Goal: Task Accomplishment & Management: Manage account settings

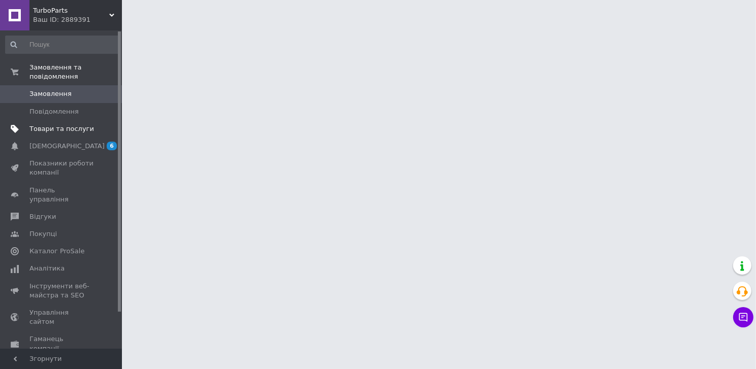
click at [39, 130] on span "Товари та послуги" at bounding box center [61, 128] width 65 height 9
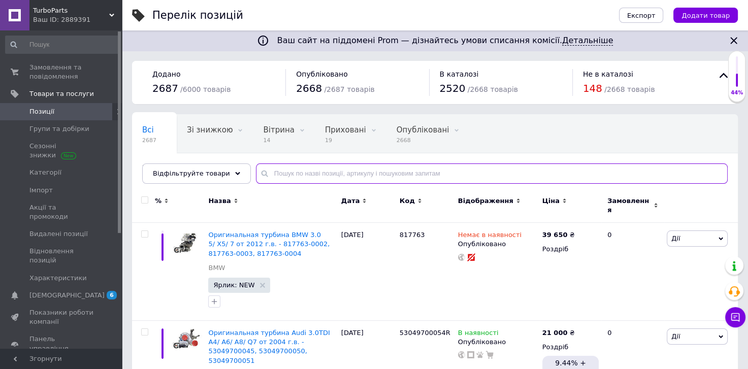
click at [310, 175] on input "text" at bounding box center [492, 174] width 472 height 20
paste input "Картридж турбіни Volkswagen T4 Transporter 1.9 TDI від 1995 р. в. - 454064-0001…"
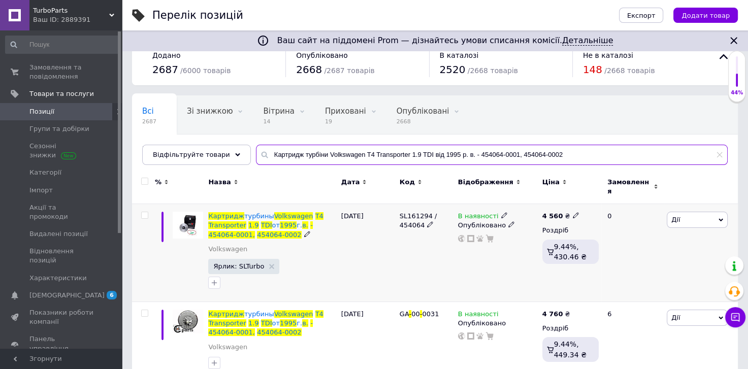
scroll to position [35, 0]
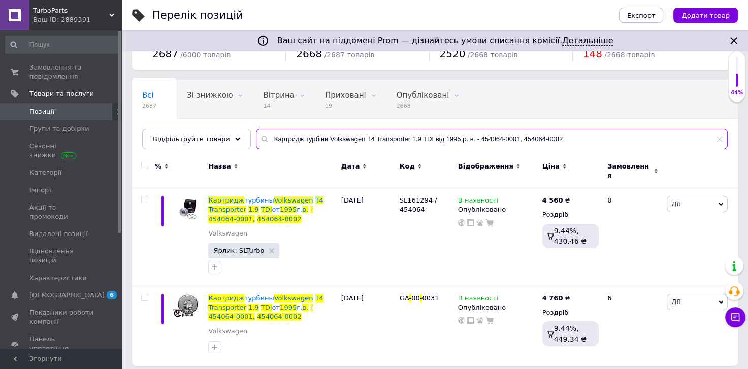
type input "Картридж турбіни Volkswagen T4 Transporter 1.9 TDI від 1995 р. в. - 454064-0001…"
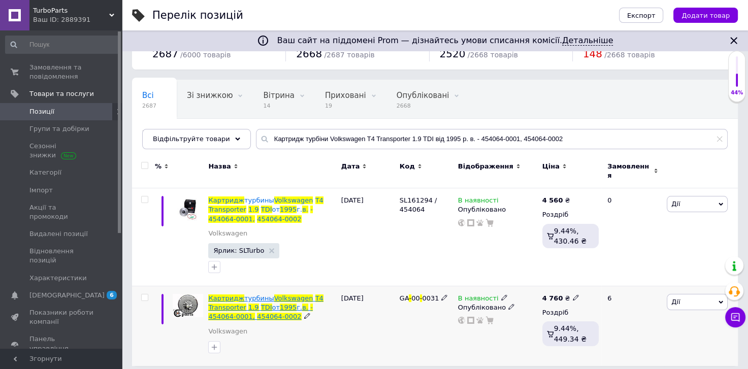
click at [250, 295] on span "турбины" at bounding box center [259, 299] width 30 height 8
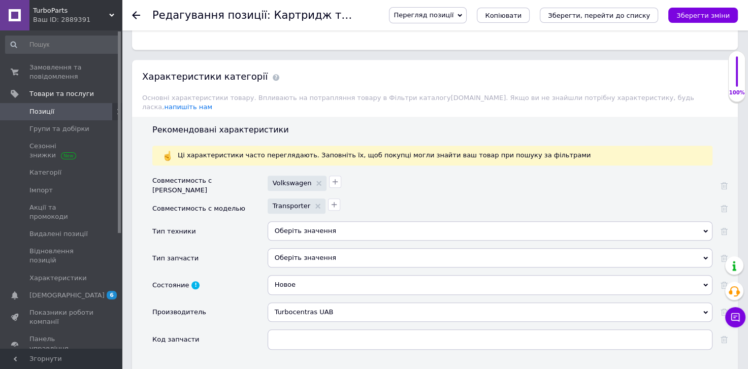
scroll to position [853, 0]
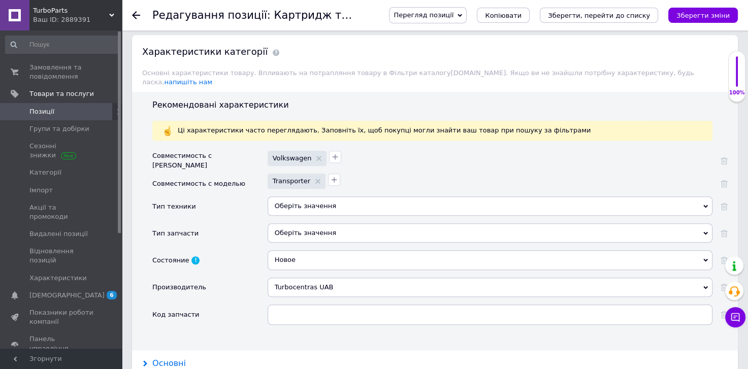
click at [174, 358] on div "Основні" at bounding box center [169, 364] width 34 height 12
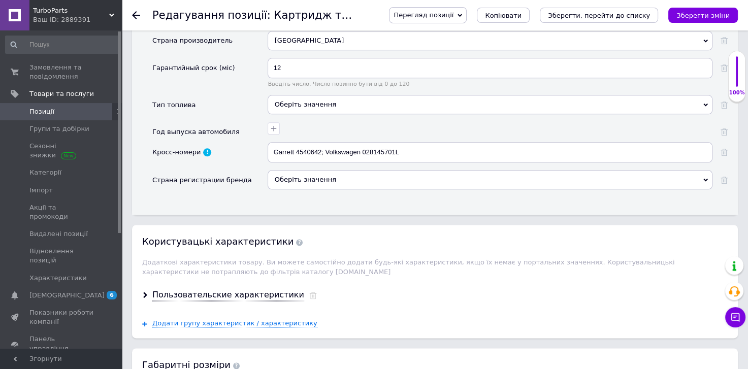
scroll to position [1341, 0]
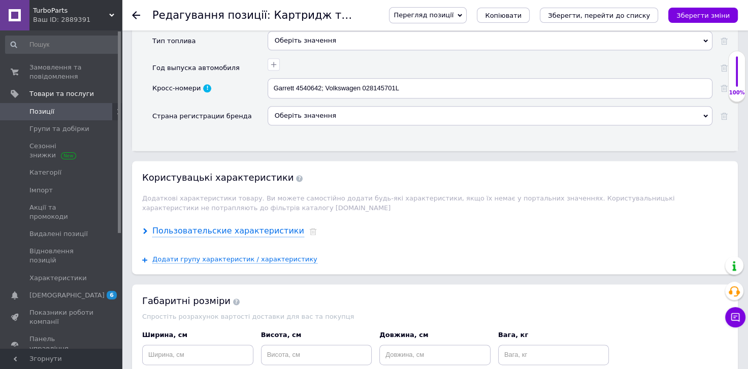
click at [221, 226] on div "Пользовательские характеристики" at bounding box center [228, 232] width 152 height 12
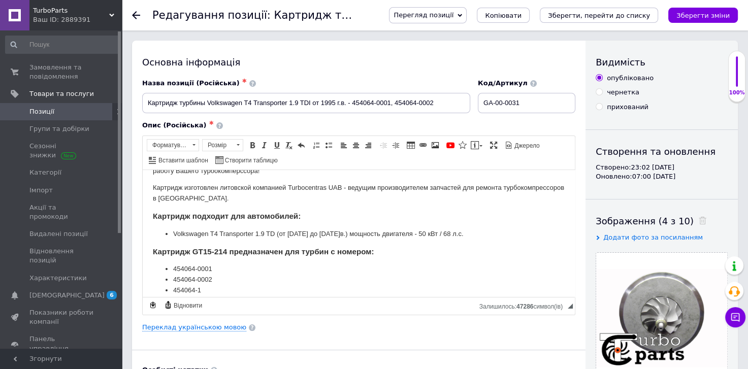
scroll to position [0, 0]
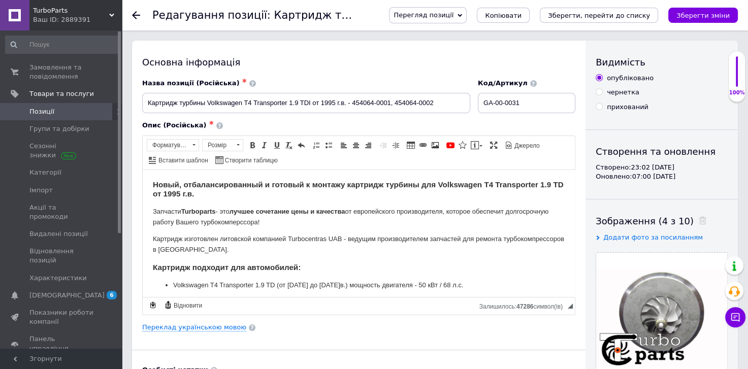
drag, startPoint x: 53, startPoint y: 18, endPoint x: 56, endPoint y: 23, distance: 5.2
click at [54, 18] on div "Ваш ID: 2889391" at bounding box center [77, 19] width 89 height 9
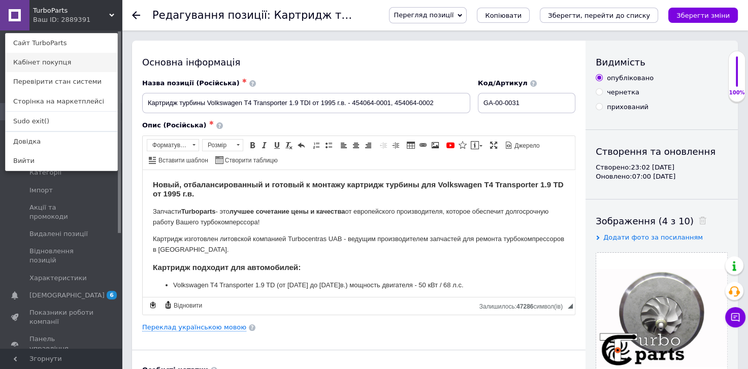
click at [49, 65] on link "Кабінет покупця" at bounding box center [62, 62] width 112 height 19
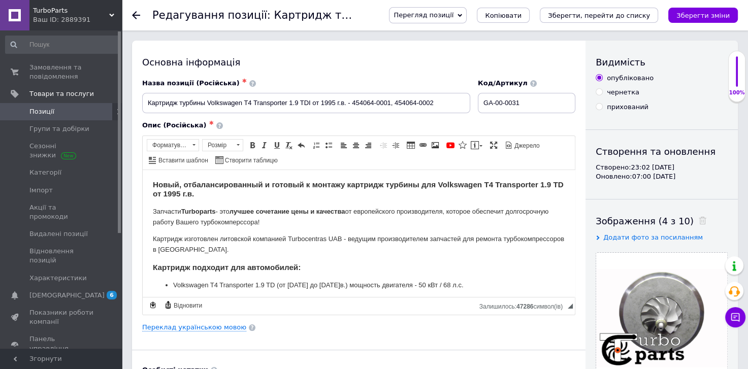
click at [54, 12] on span "TurboParts" at bounding box center [71, 10] width 76 height 9
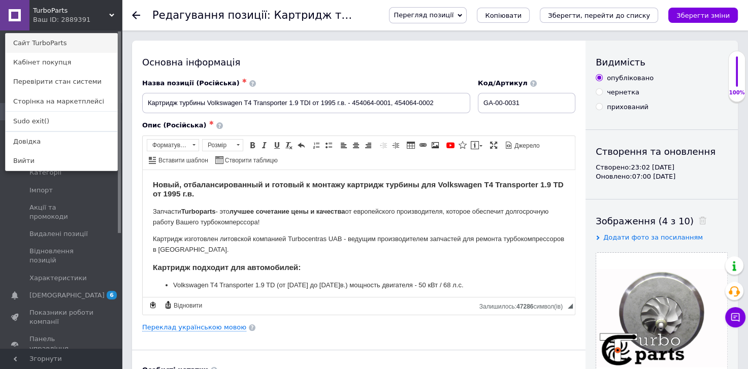
click at [54, 46] on link "Сайт TurboParts" at bounding box center [62, 43] width 112 height 19
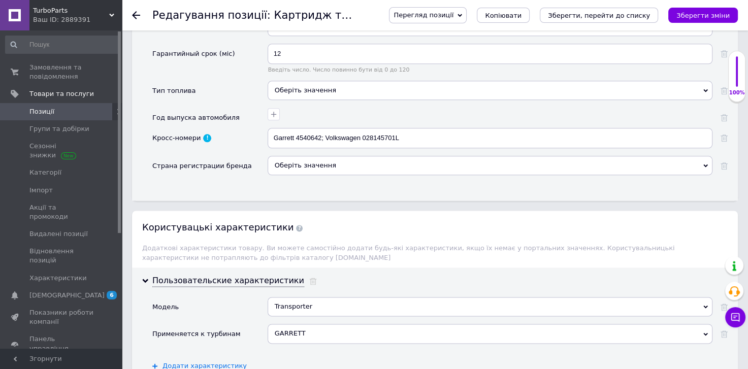
scroll to position [1280, 0]
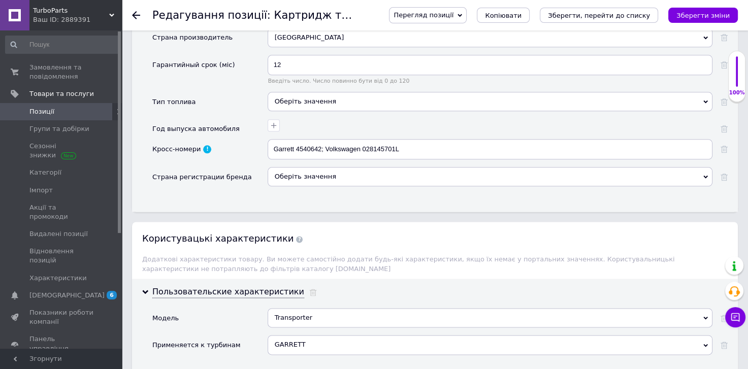
drag, startPoint x: 81, startPoint y: 16, endPoint x: 69, endPoint y: 85, distance: 69.6
click at [81, 16] on div "Ваш ID: 2889391" at bounding box center [77, 19] width 89 height 9
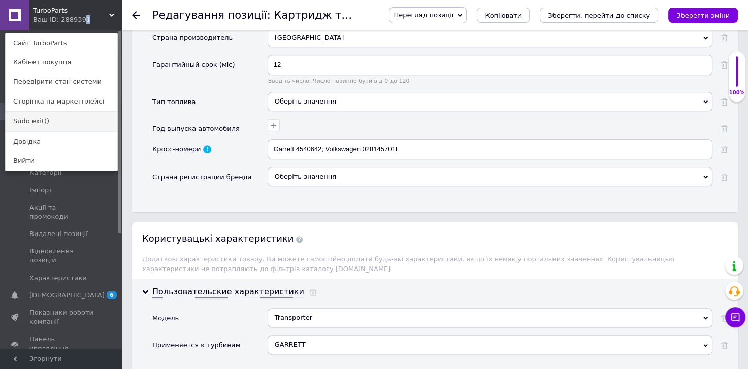
click at [56, 121] on link "Sudo exit()" at bounding box center [62, 121] width 112 height 19
checkbox input "true"
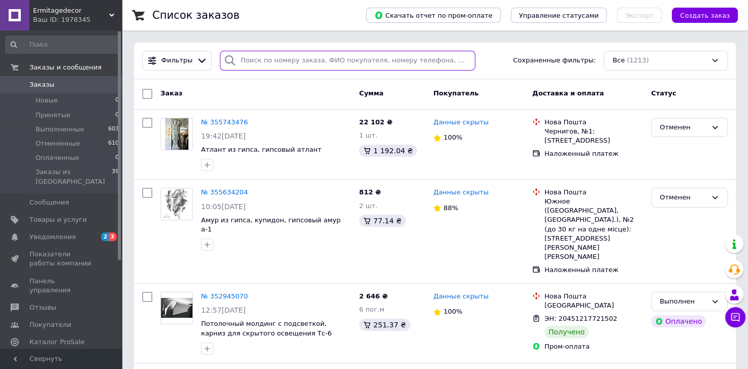
click at [312, 63] on input "search" at bounding box center [348, 61] width 256 height 20
paste input "352945070"
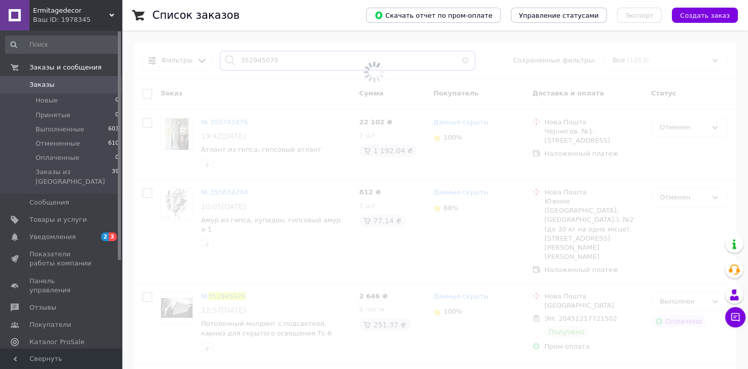
type input "352945070"
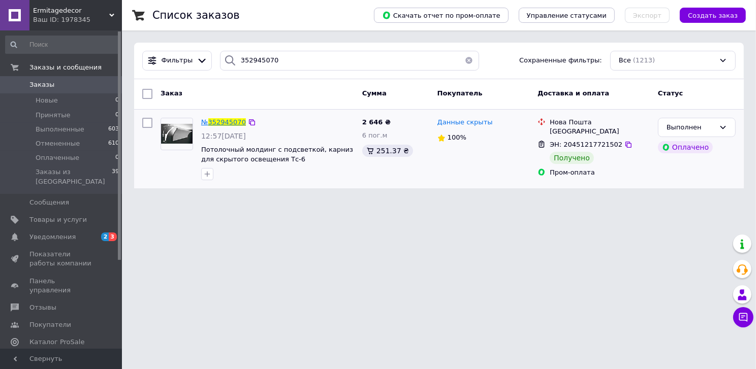
click at [223, 119] on span "352945070" at bounding box center [227, 122] width 38 height 8
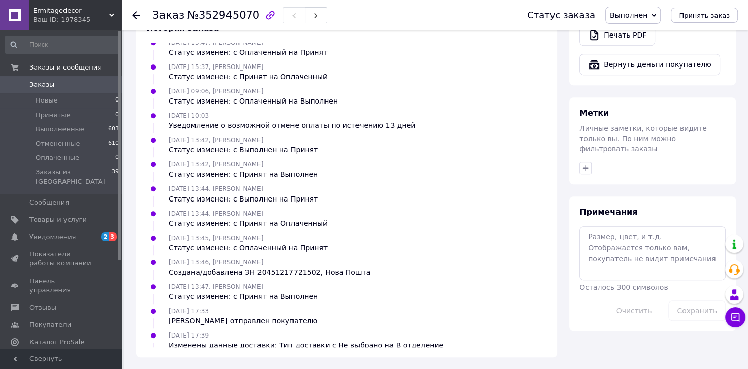
scroll to position [154, 0]
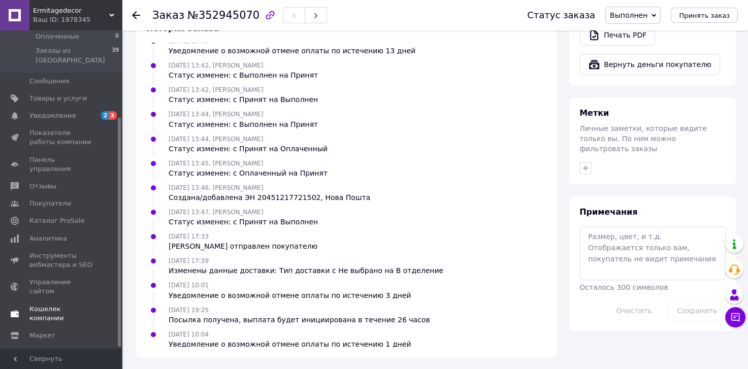
click at [57, 305] on span "Кошелек компании" at bounding box center [61, 314] width 65 height 18
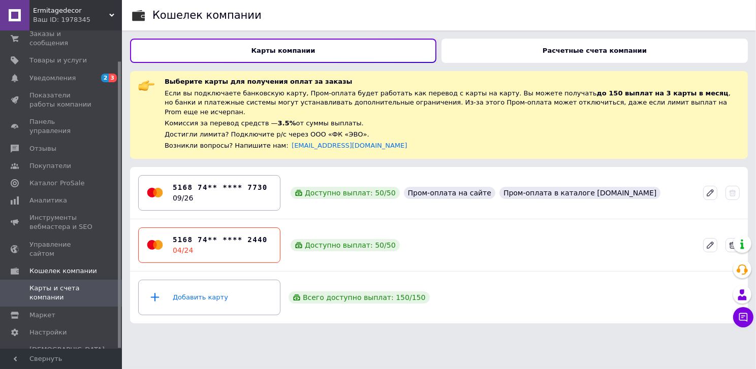
click at [509, 49] on div "Расчетные счета компании" at bounding box center [594, 51] width 306 height 24
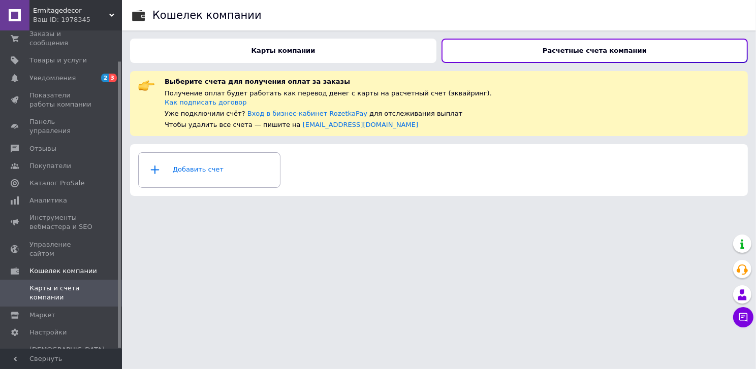
click at [335, 48] on div "Карты компании" at bounding box center [283, 51] width 306 height 24
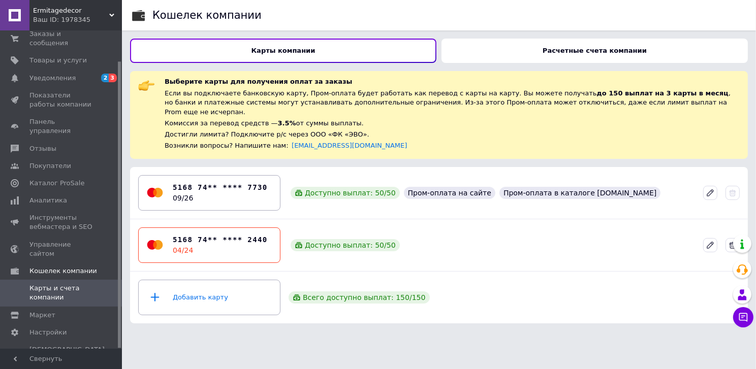
click at [84, 16] on div "Ваш ID: 1978345" at bounding box center [77, 19] width 89 height 9
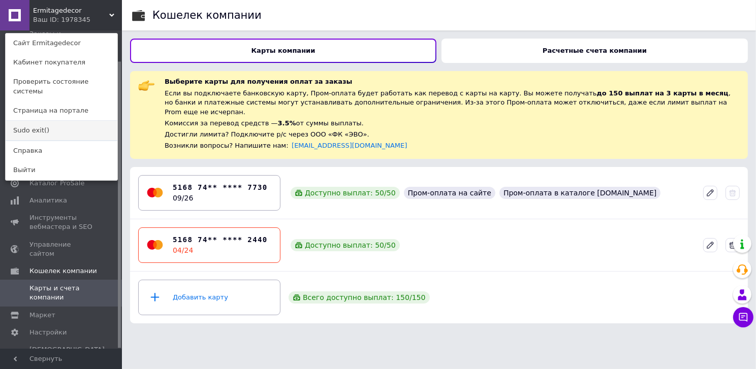
click at [53, 125] on link "Sudo exit()" at bounding box center [62, 130] width 112 height 19
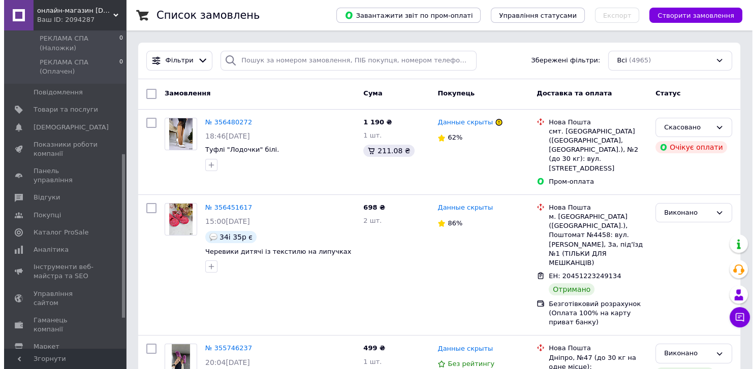
scroll to position [299, 0]
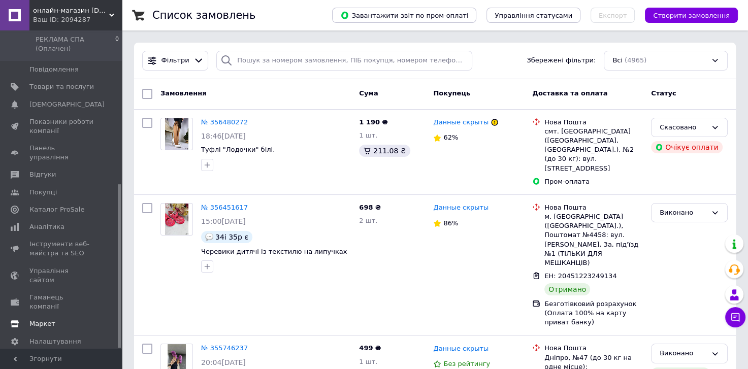
click at [54, 319] on span "Маркет" at bounding box center [61, 323] width 65 height 9
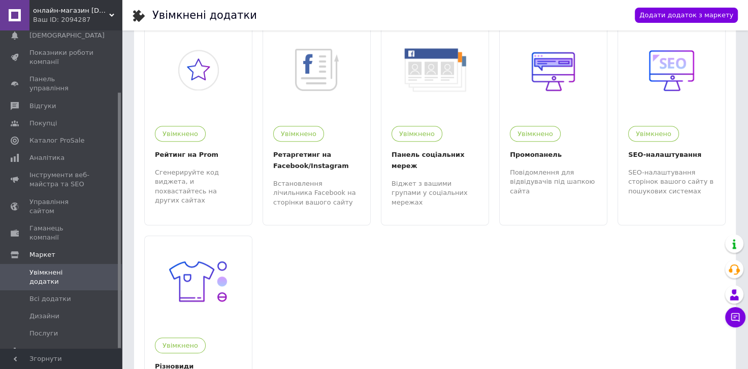
scroll to position [730, 0]
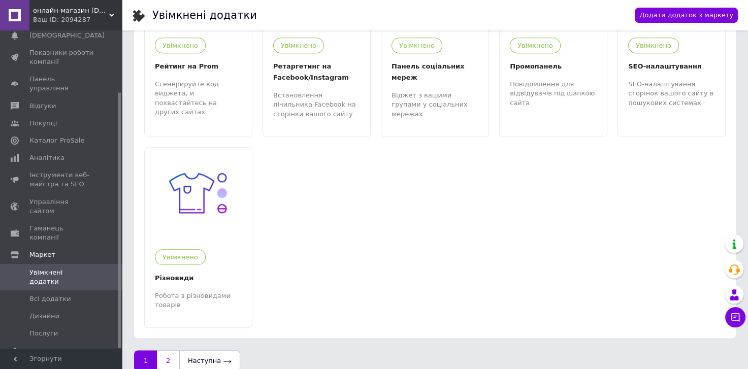
click at [167, 352] on link "2" at bounding box center [168, 360] width 22 height 21
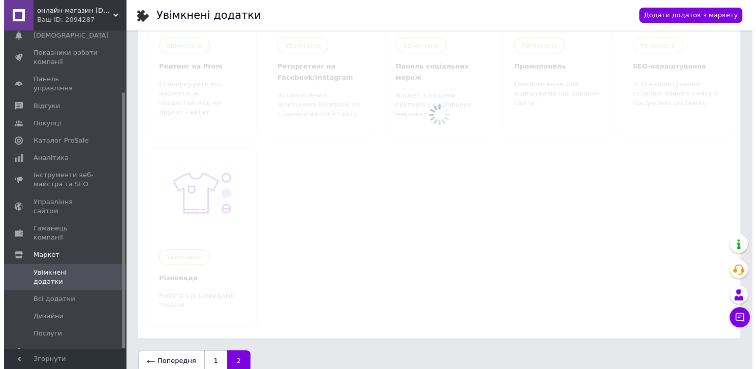
scroll to position [0, 0]
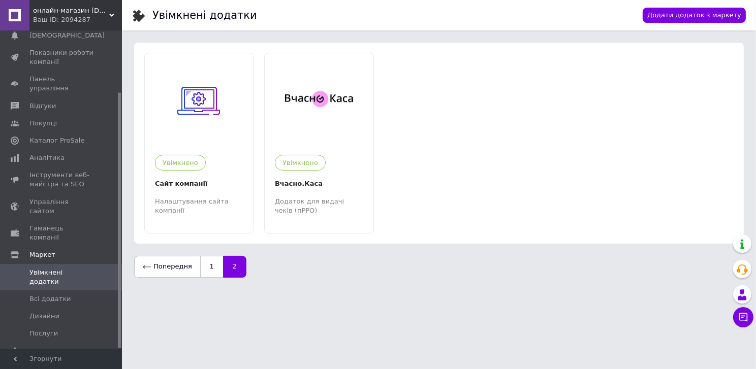
click at [86, 16] on div "Ваш ID: 2094287" at bounding box center [77, 19] width 89 height 9
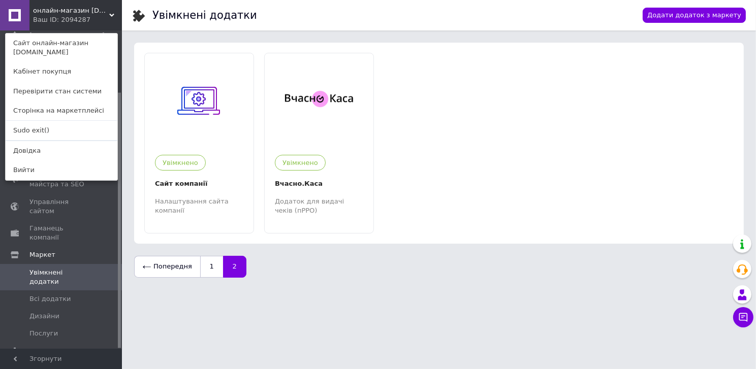
click at [56, 139] on link "Sudo exit()" at bounding box center [62, 130] width 112 height 19
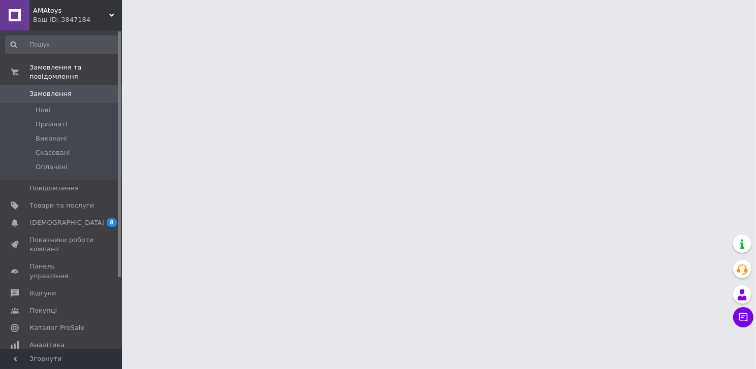
click at [90, 18] on div "Ваш ID: 3847184" at bounding box center [77, 19] width 89 height 9
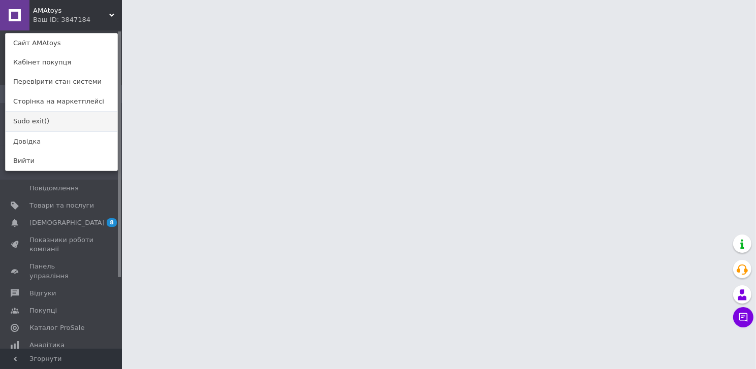
click at [44, 121] on link "Sudo exit()" at bounding box center [62, 121] width 112 height 19
